Goal: Check status: Check status

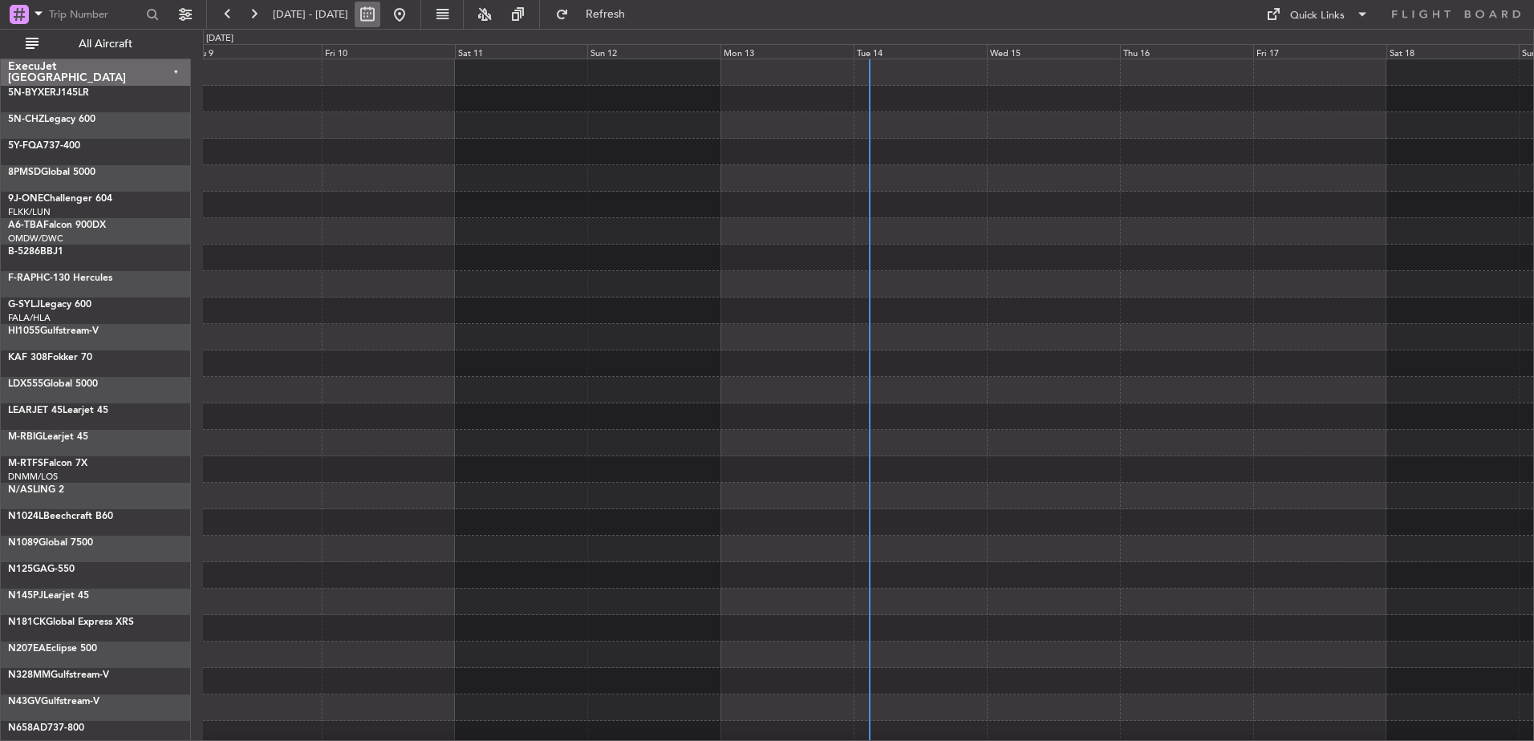
click at [380, 18] on button at bounding box center [368, 15] width 26 height 26
select select "10"
select select "2025"
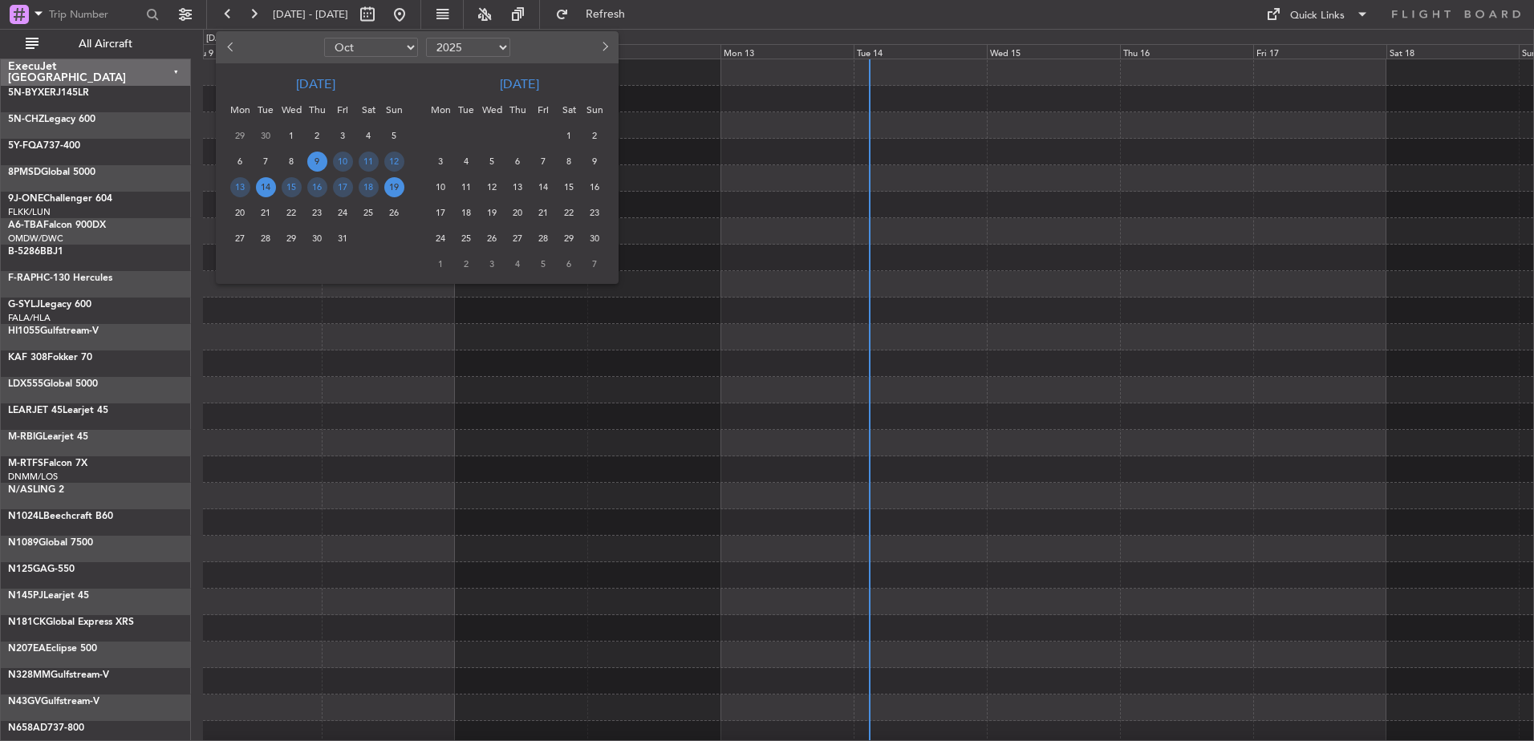
click at [271, 186] on span "14" at bounding box center [266, 187] width 20 height 20
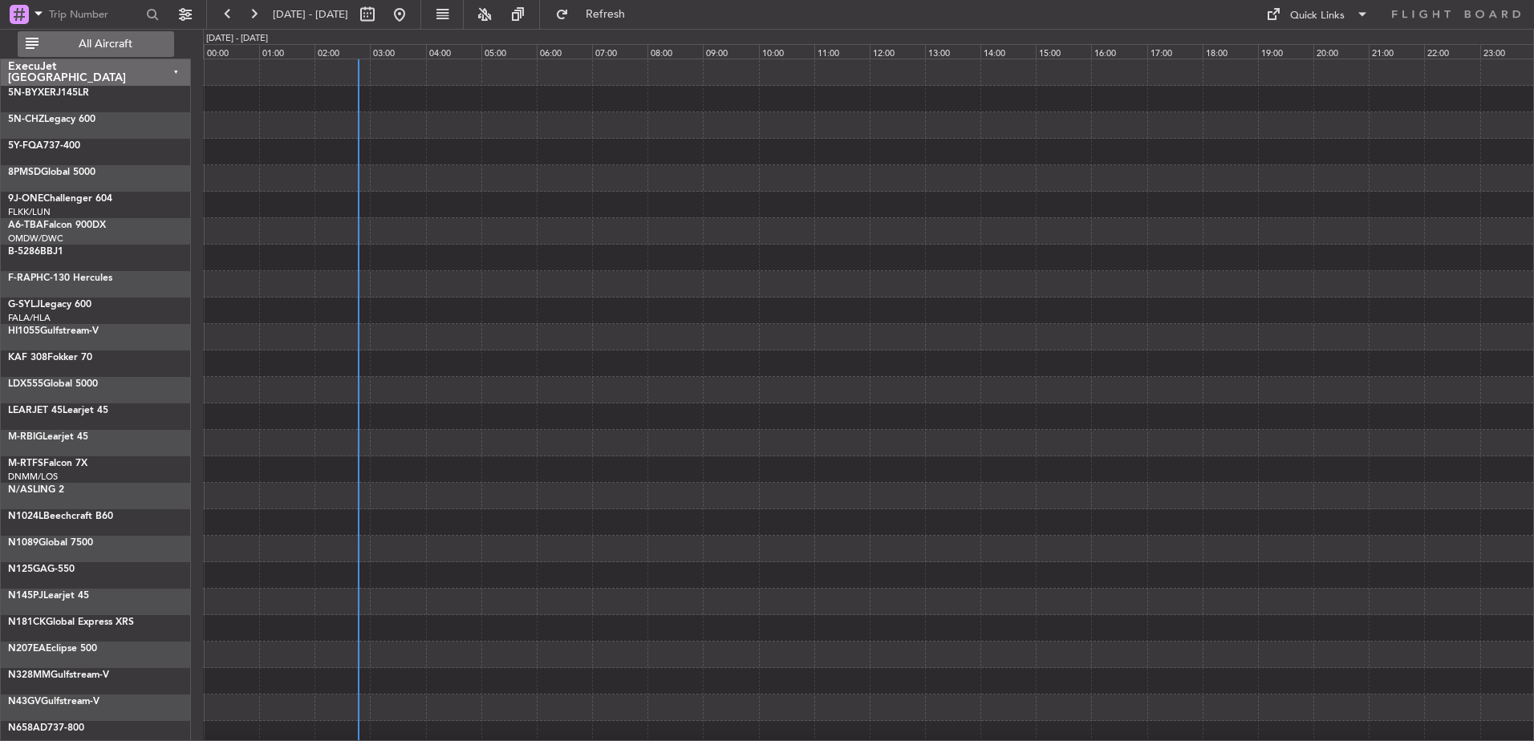
click at [98, 46] on span "All Aircraft" at bounding box center [106, 44] width 128 height 11
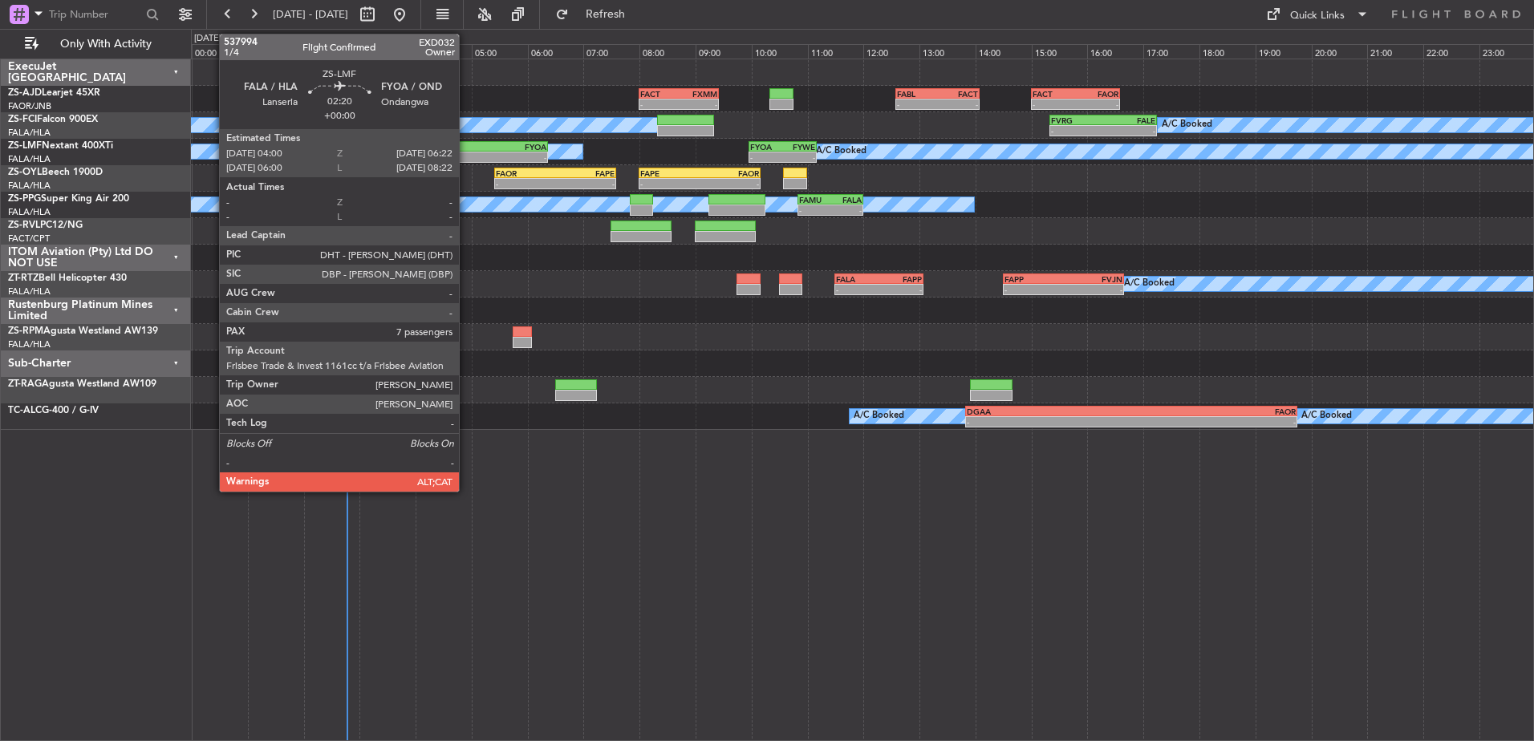
click at [466, 154] on div "-" at bounding box center [448, 157] width 65 height 10
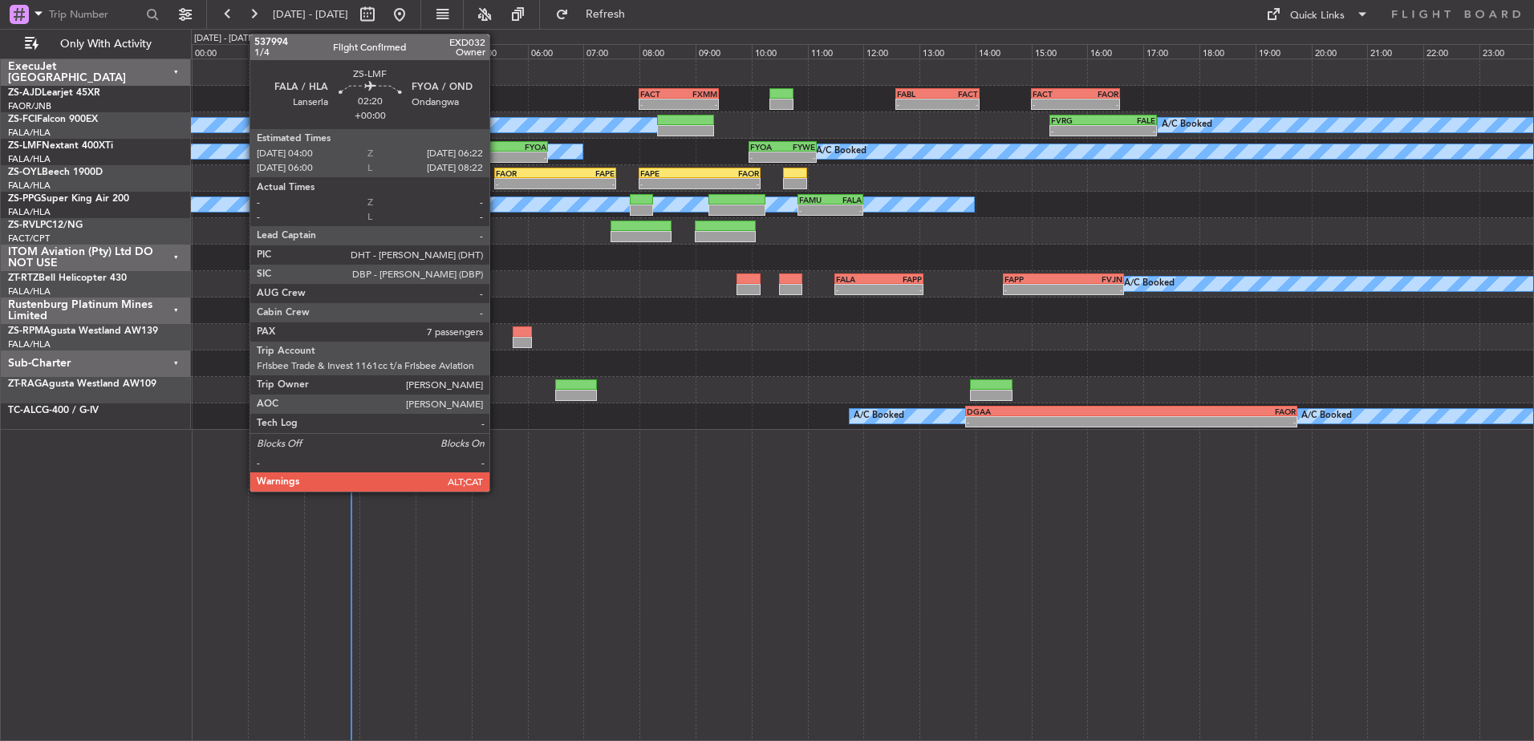
click at [497, 152] on div "-" at bounding box center [513, 157] width 65 height 10
